Goal: Check status: Check status

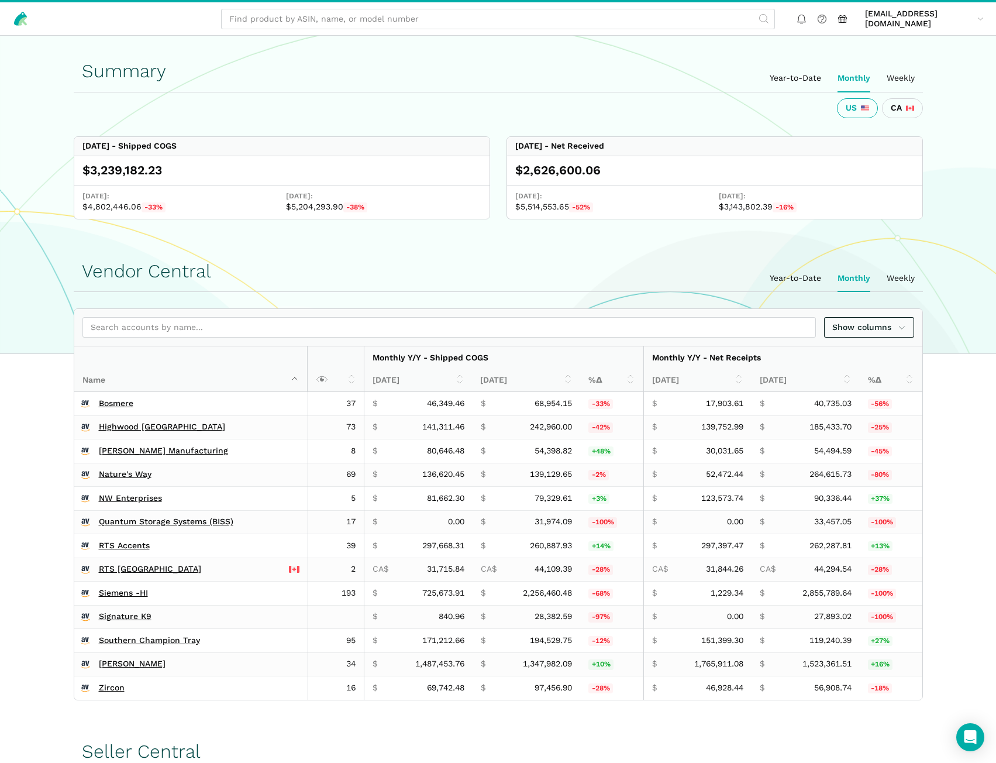
scroll to position [429, 0]
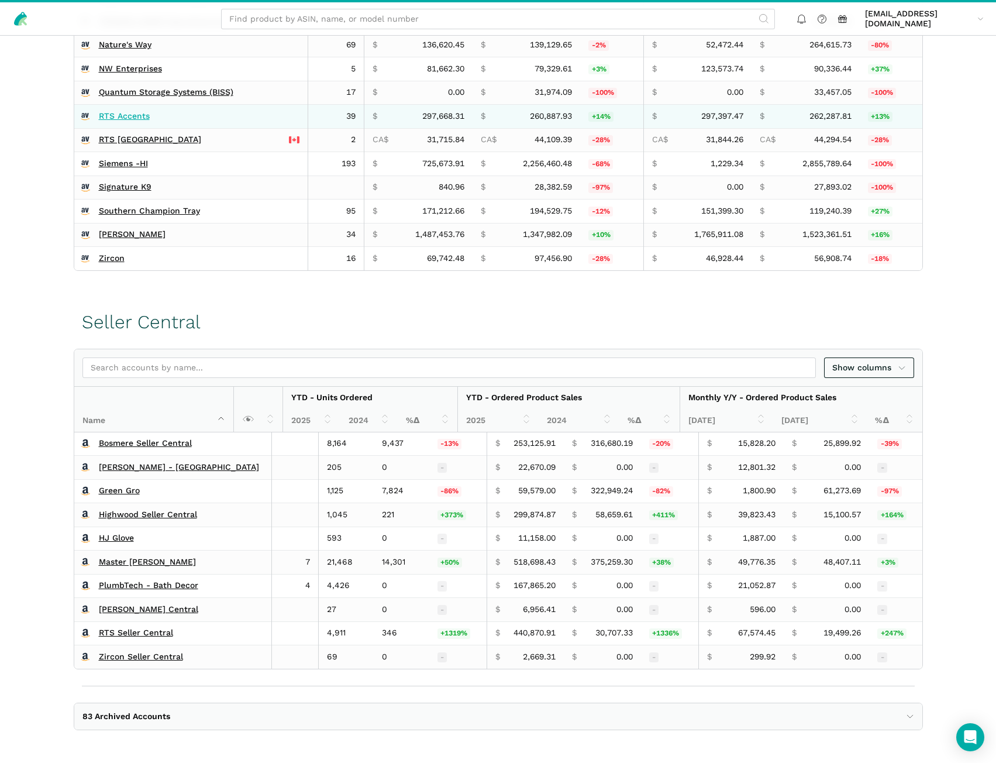
click at [131, 118] on link "RTS Accents" at bounding box center [124, 116] width 51 height 11
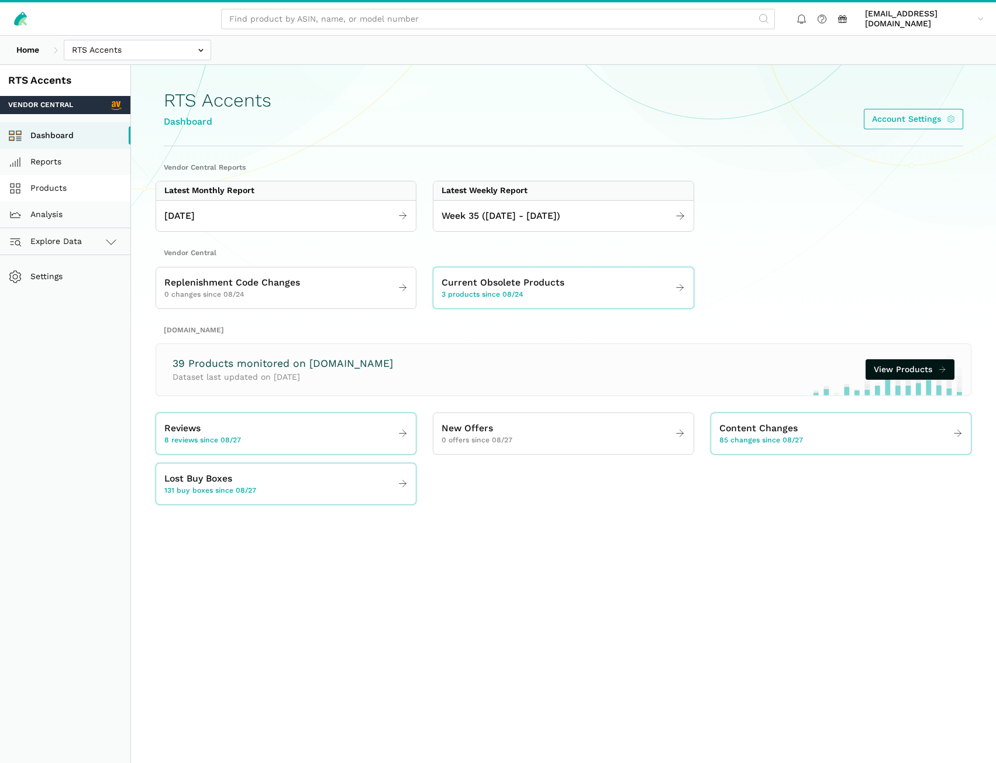
click at [64, 194] on link "Products" at bounding box center [65, 188] width 130 height 26
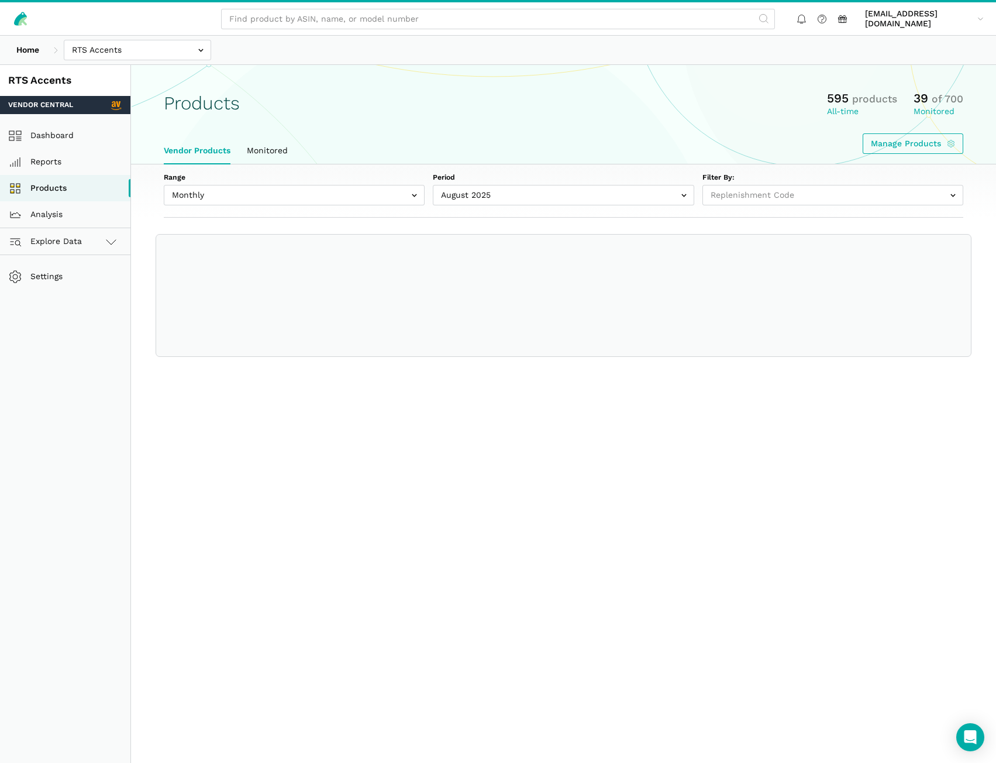
select select
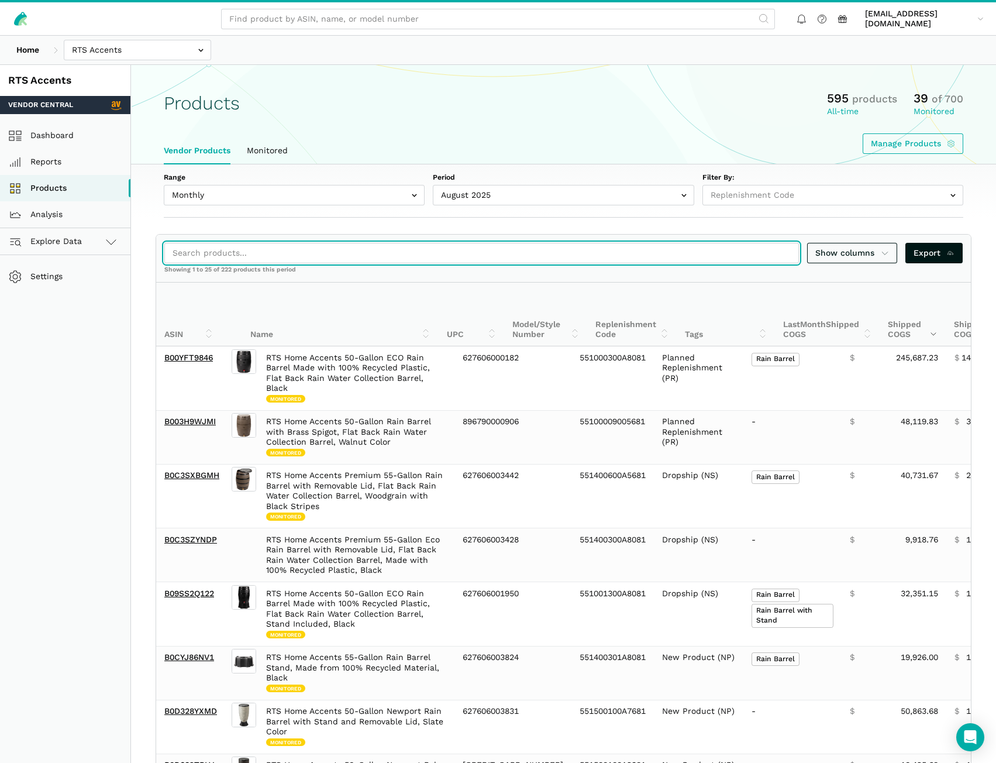
drag, startPoint x: 268, startPoint y: 250, endPoint x: 273, endPoint y: 243, distance: 8.0
click at [269, 250] on input "search" at bounding box center [481, 253] width 634 height 20
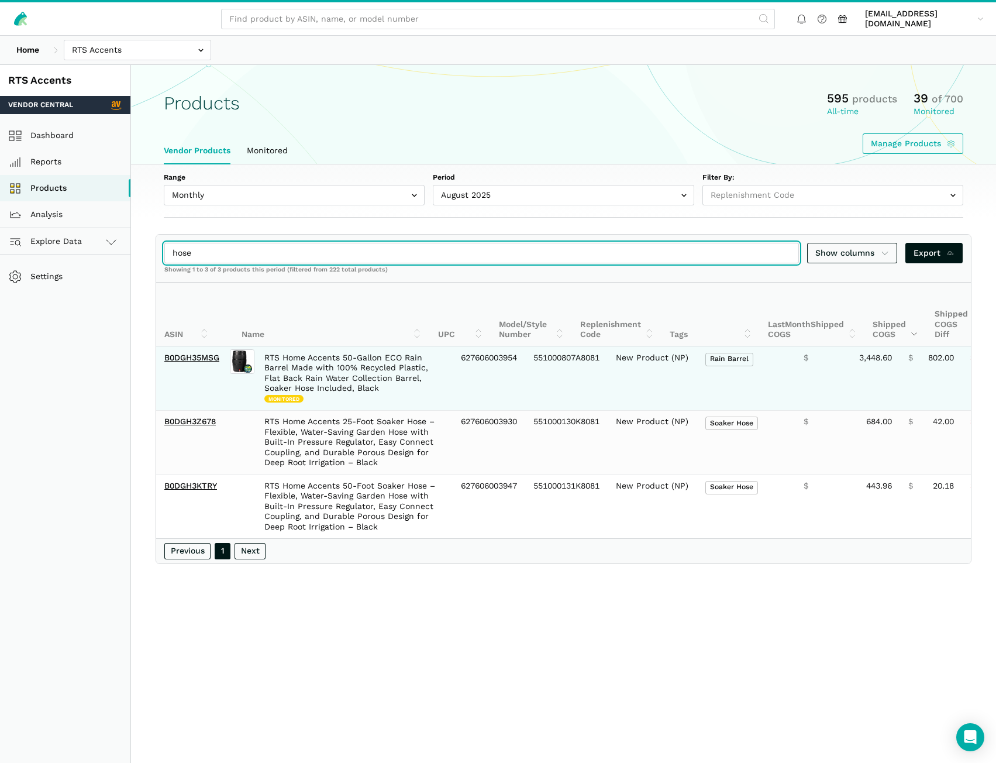
type input "hose"
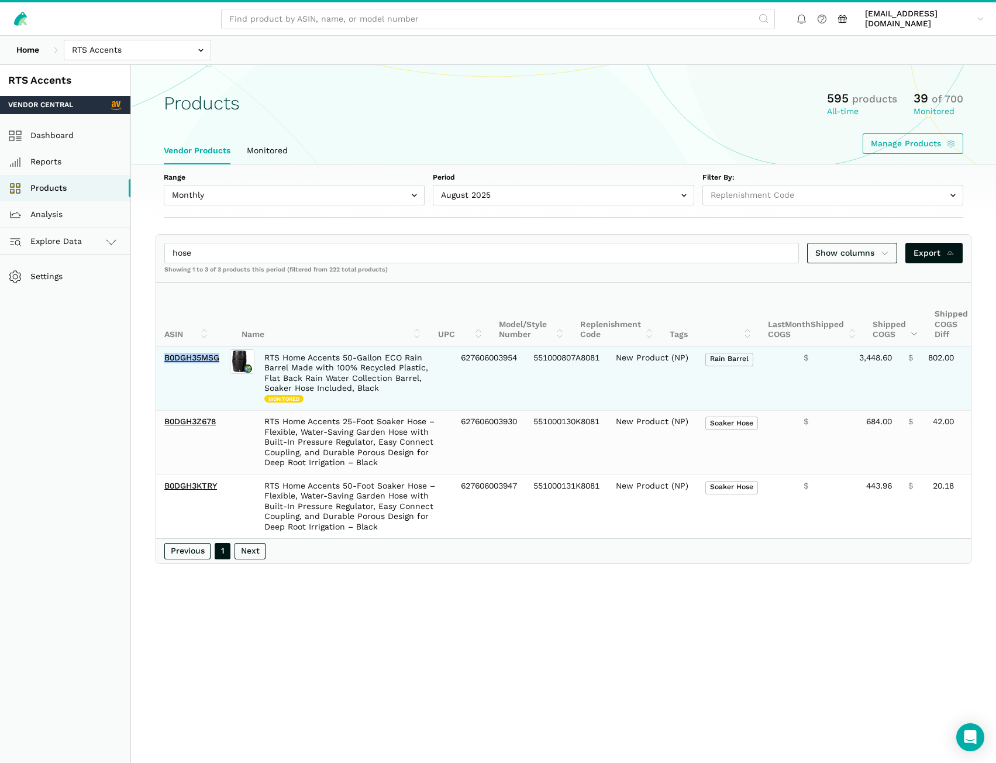
drag, startPoint x: 221, startPoint y: 367, endPoint x: 165, endPoint y: 366, distance: 55.6
click at [165, 366] on td "B0DGH35MSG" at bounding box center [191, 378] width 71 height 64
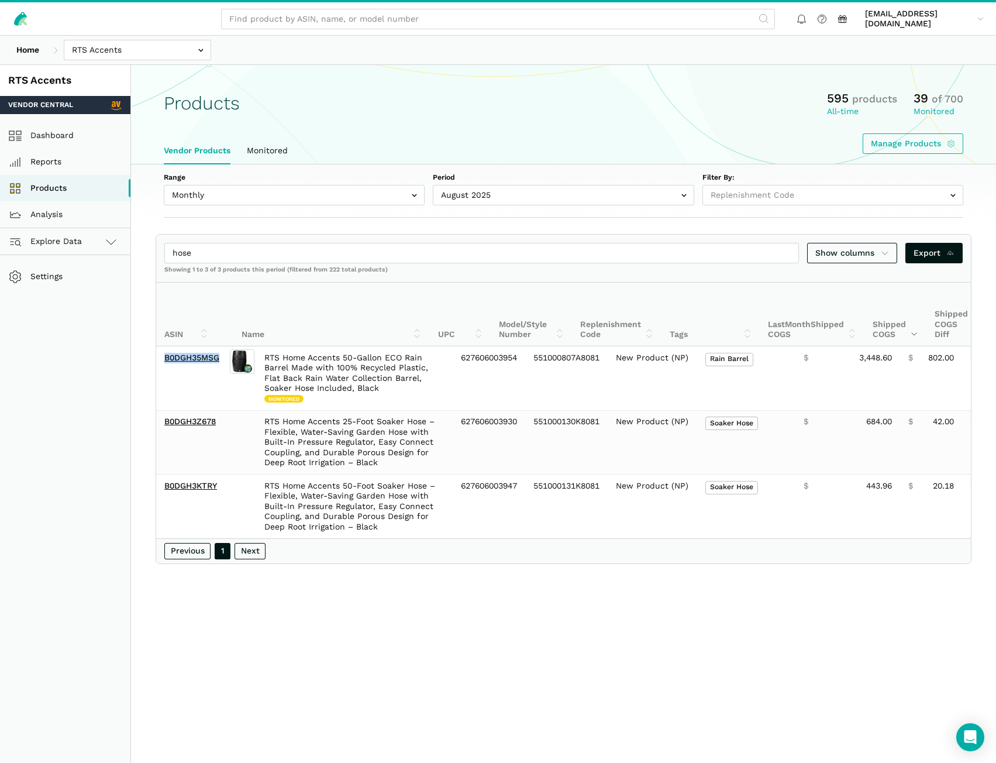
copy link "B0DGH35MSG"
click at [105, 51] on input "text" at bounding box center [137, 50] width 147 height 20
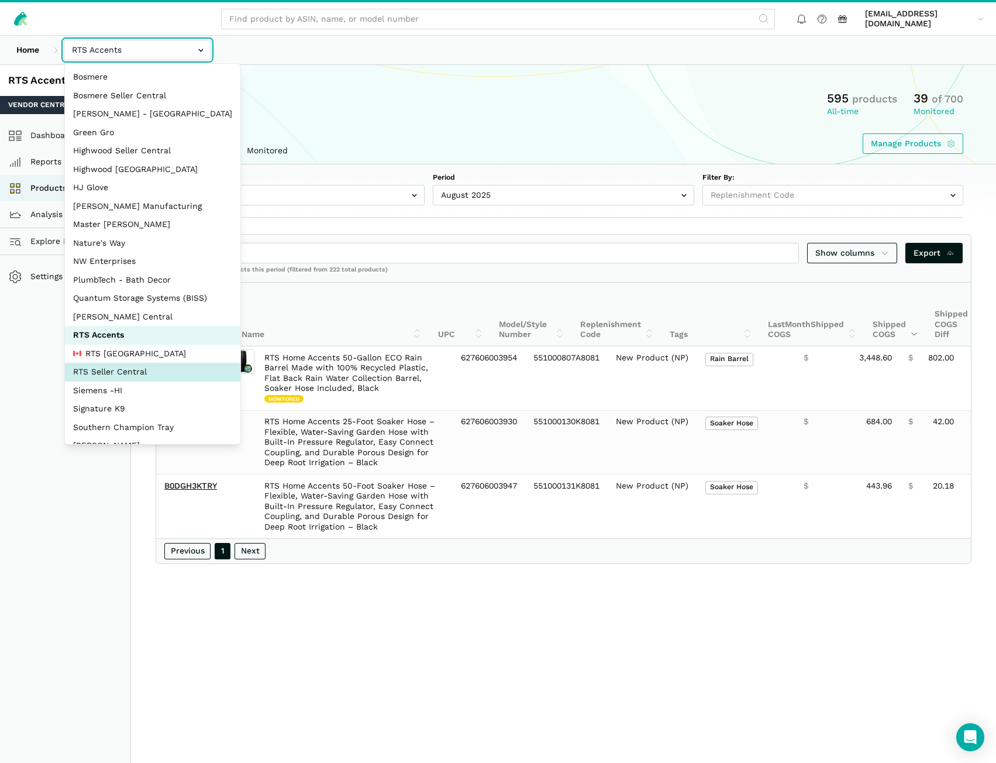
select select "DYdfgEtk9xdbXk9WgFd319bF"
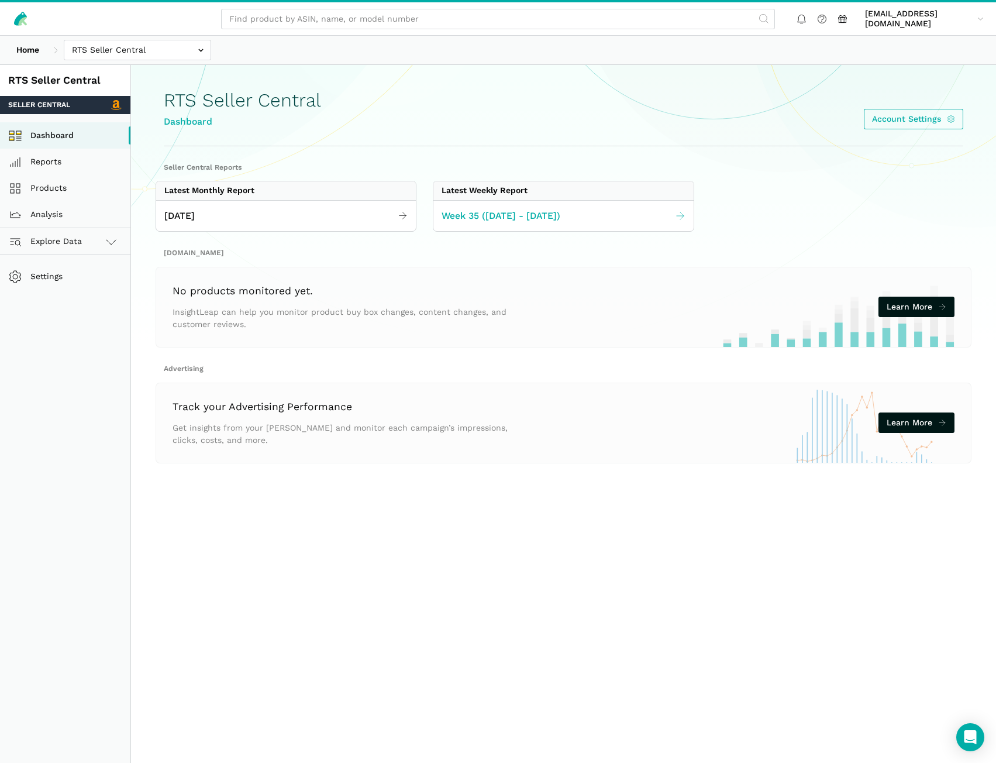
click at [498, 213] on span "Week 35 (08.24 - 08.30.25)" at bounding box center [501, 216] width 119 height 15
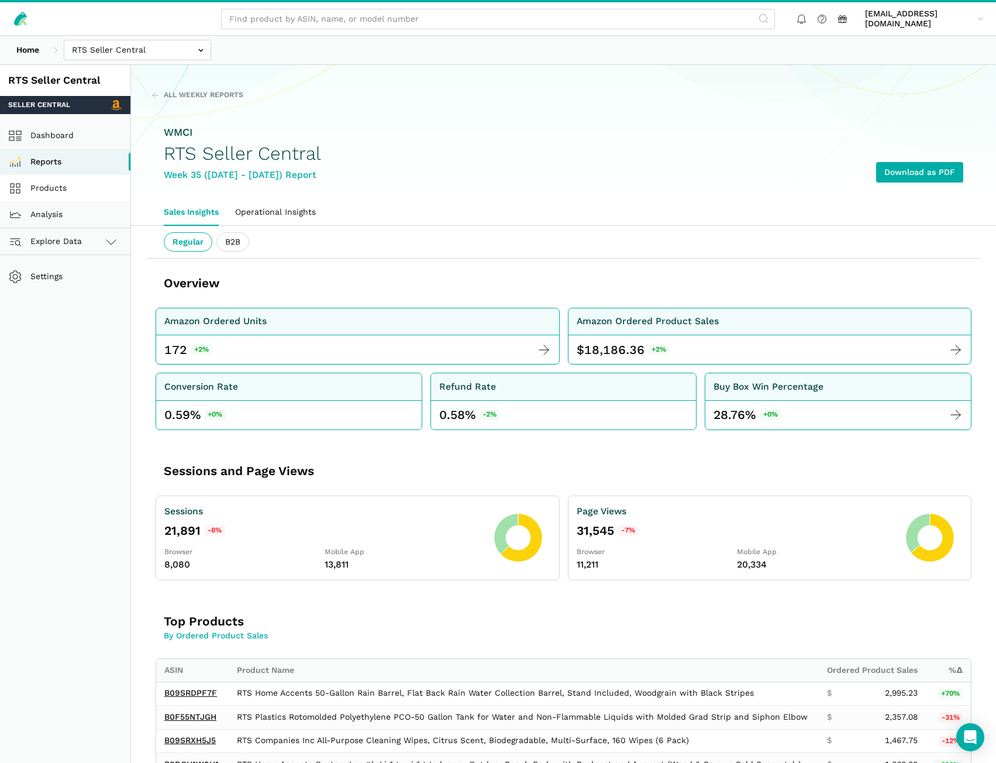
click at [48, 189] on link "Products" at bounding box center [65, 188] width 130 height 26
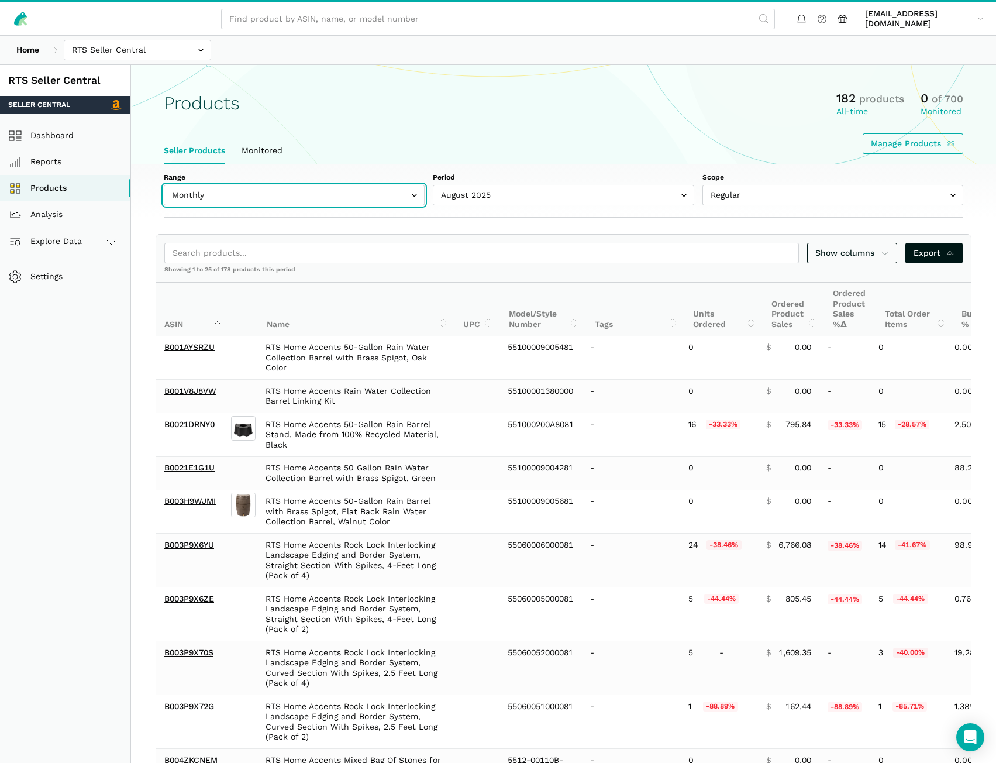
click at [276, 200] on input "text" at bounding box center [294, 195] width 261 height 20
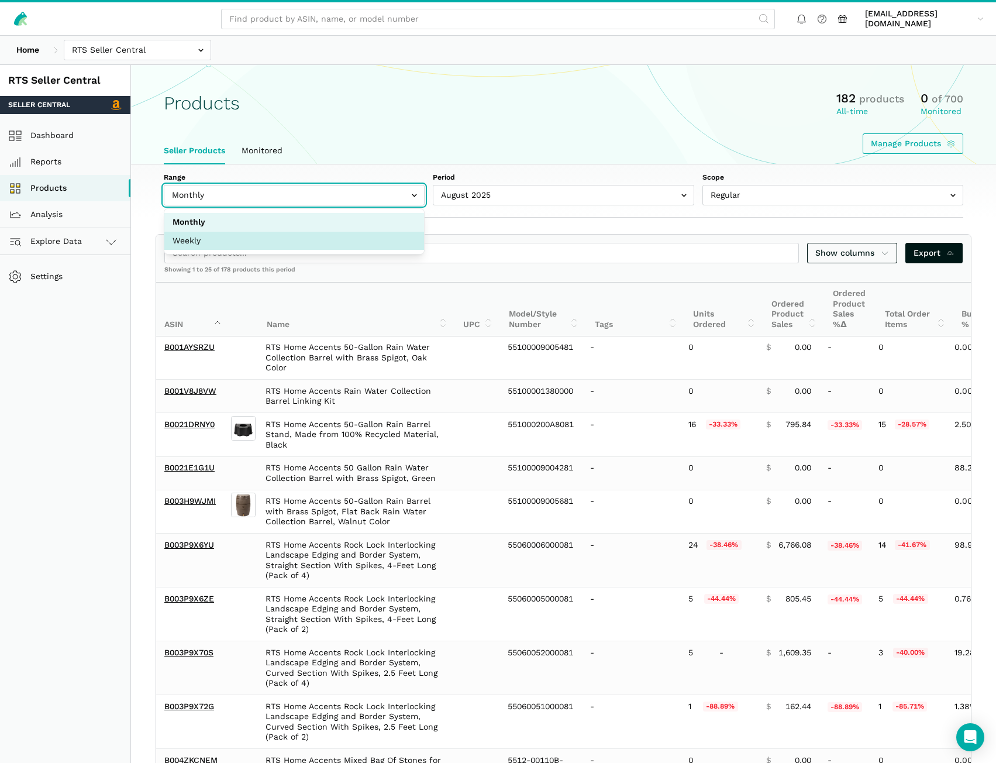
select select "Weekly"
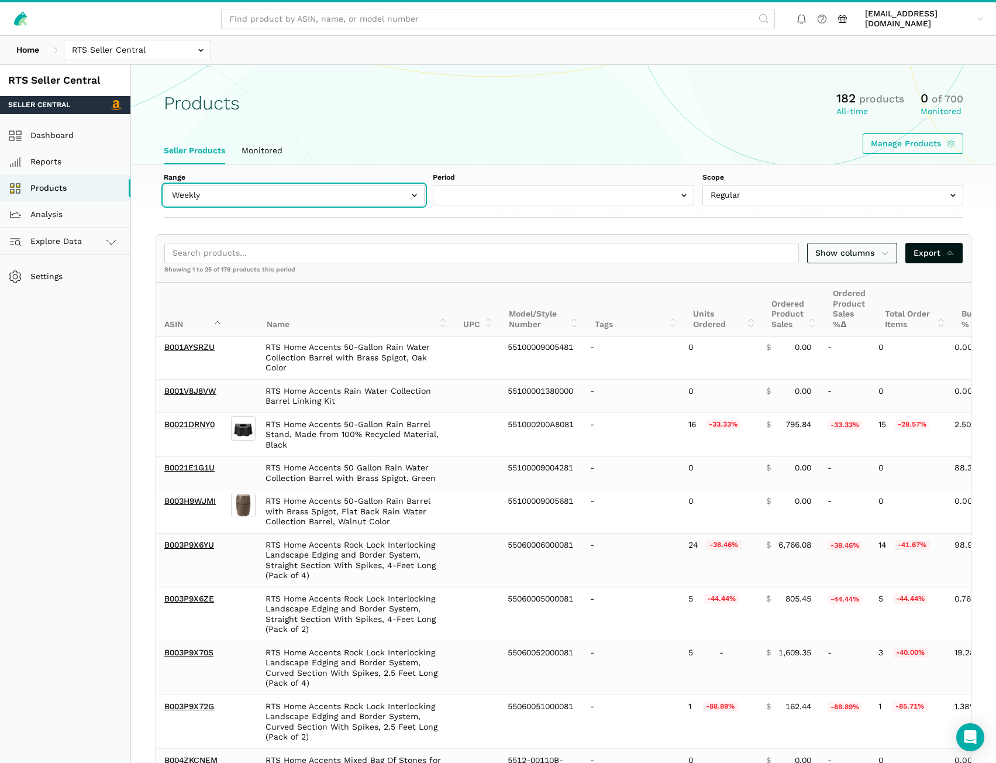
select select "Weekly|2025-08-24"
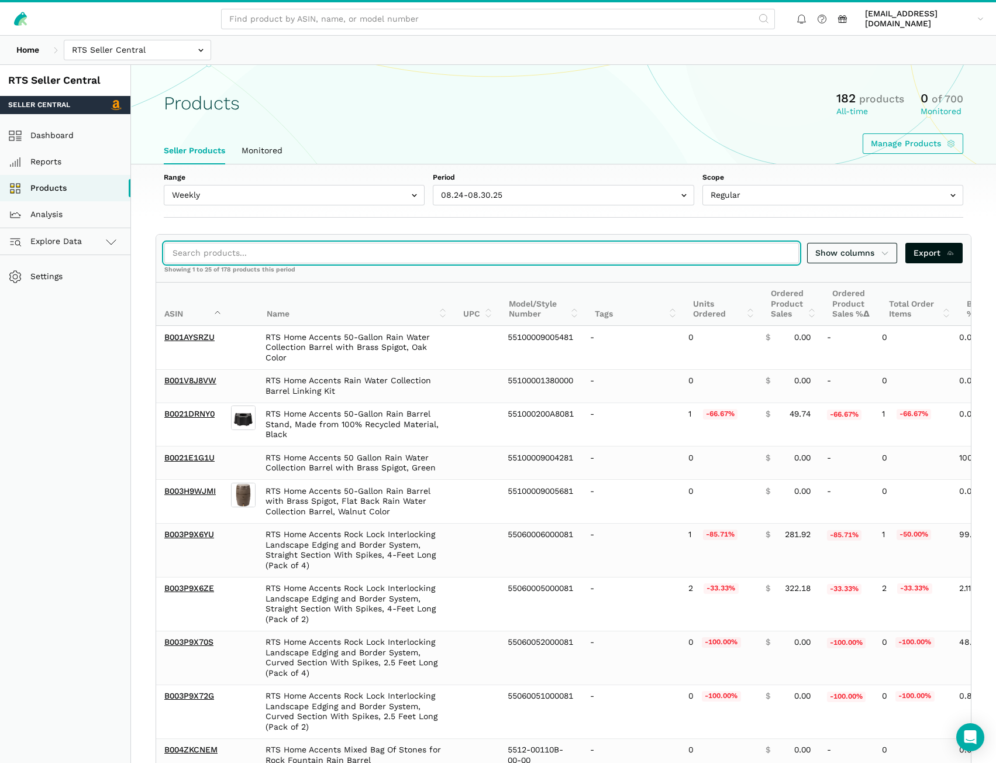
click at [447, 250] on input "search" at bounding box center [481, 253] width 634 height 20
paste input "B0BVDQ22QX, B0BVDDSD78, B09DRNWX5D, B09DR61PTX"
type input "B0BVDQ22QX, B0BVDDSD78, B09DRNWX5D, B09DR61PTX"
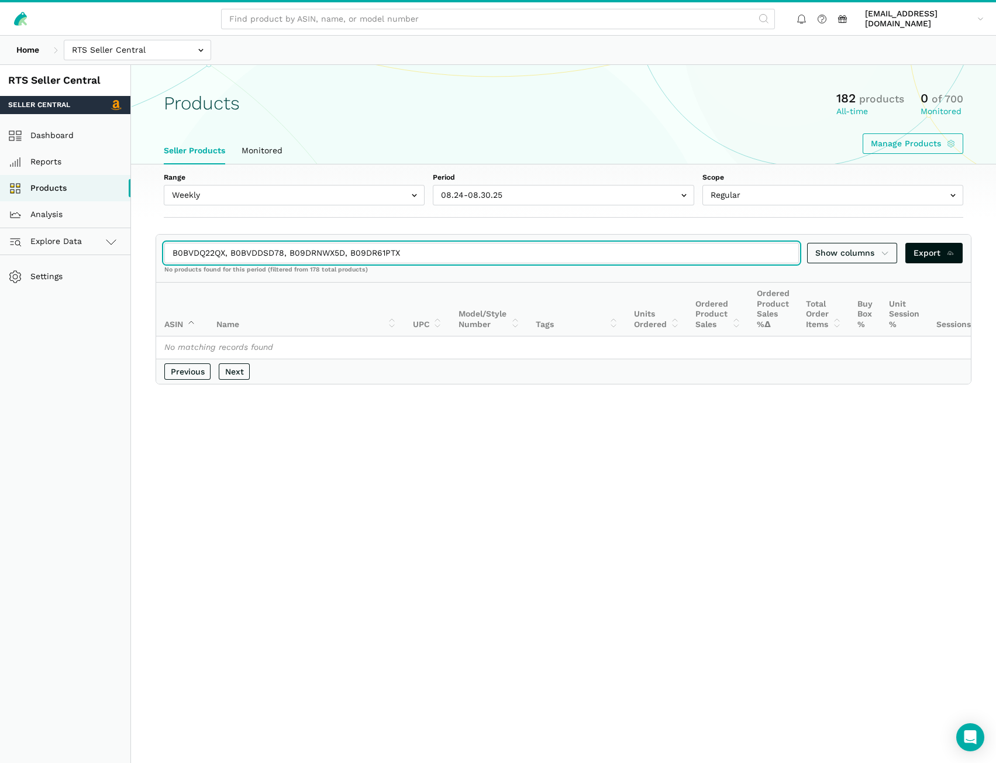
drag, startPoint x: 789, startPoint y: 251, endPoint x: 515, endPoint y: 262, distance: 274.5
click at [788, 251] on input "B0BVDQ22QX, B0BVDDSD78, B09DRNWX5D, B09DR61PTX" at bounding box center [481, 253] width 634 height 20
